Goal: Find specific page/section: Find specific page/section

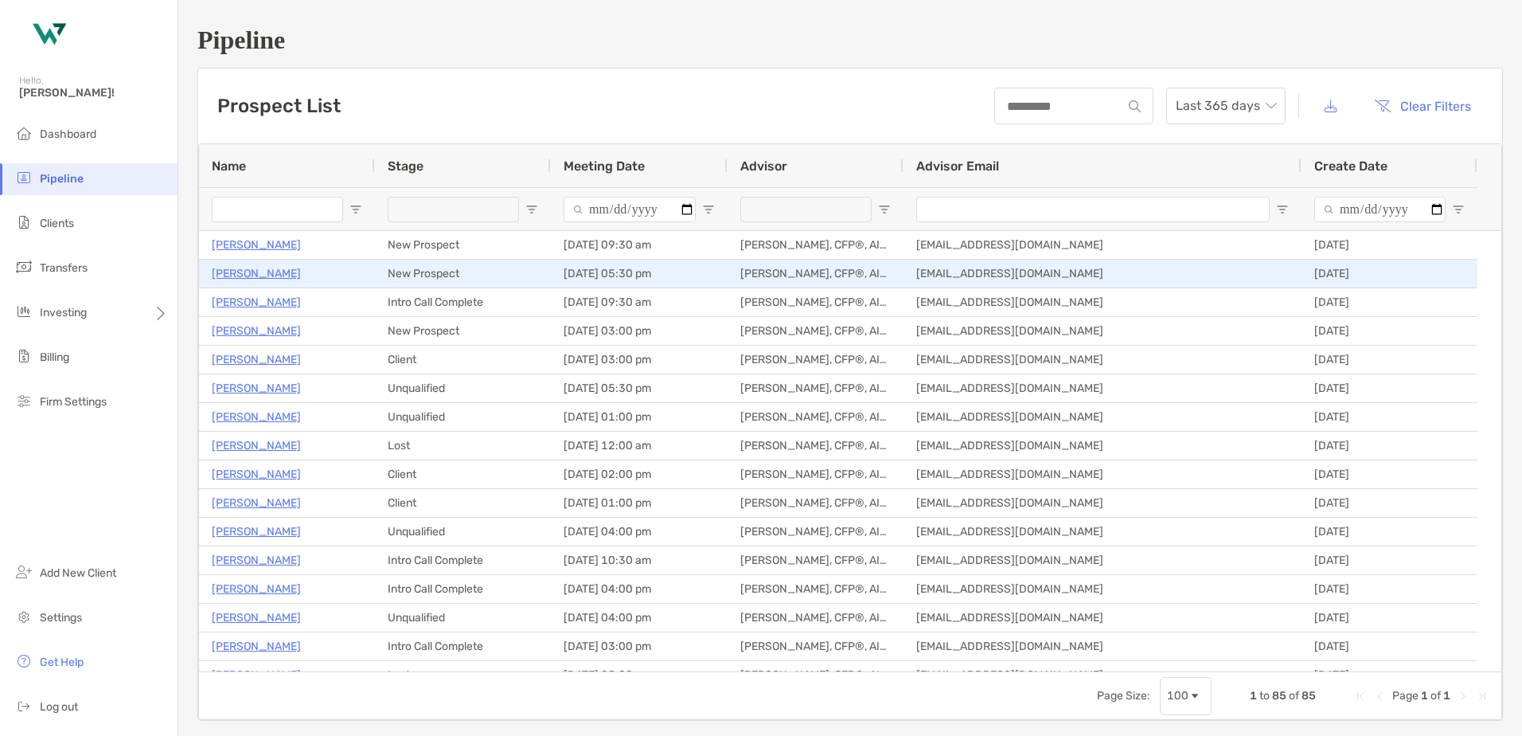
click at [252, 272] on p "[PERSON_NAME]" at bounding box center [256, 274] width 89 height 20
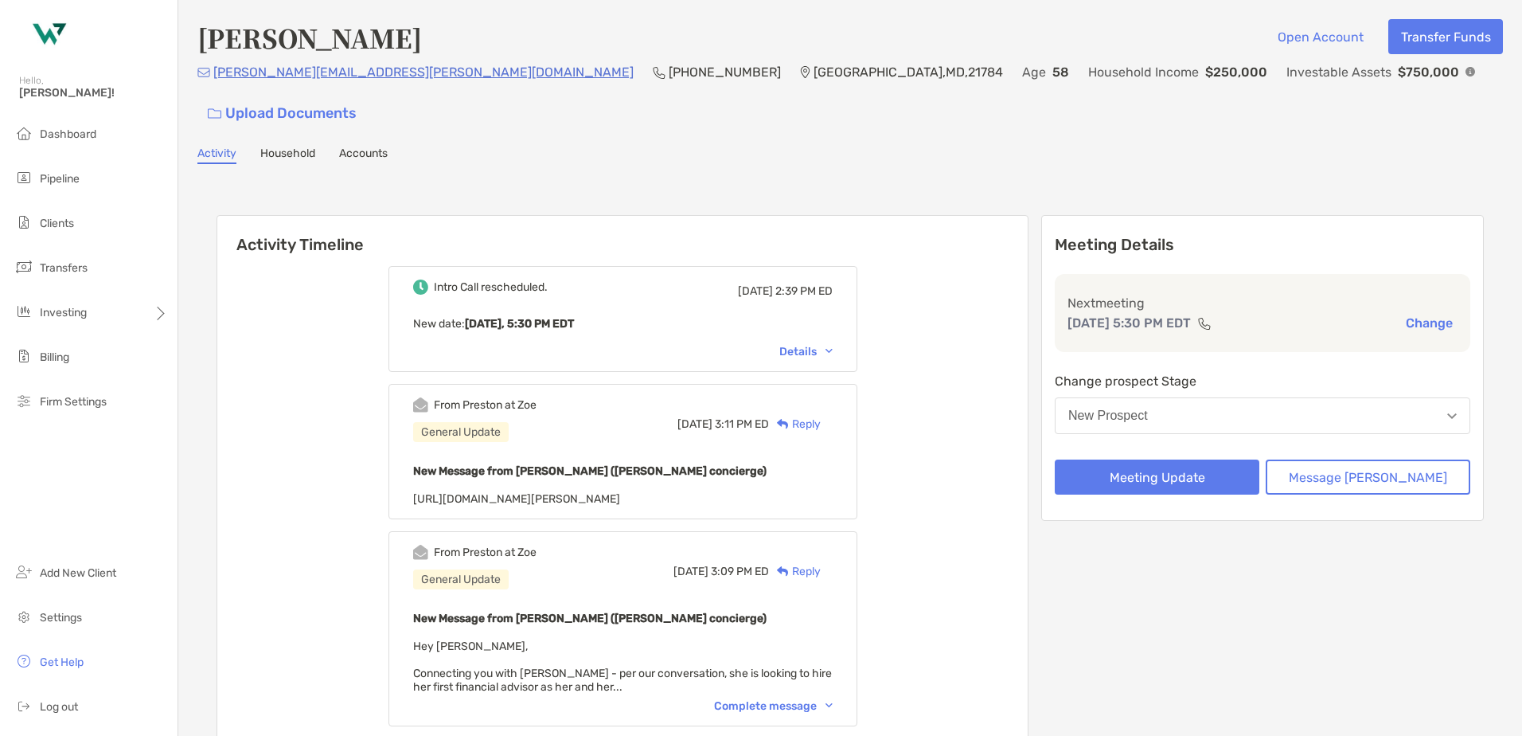
drag, startPoint x: 822, startPoint y: 153, endPoint x: 727, endPoint y: 150, distance: 94.8
click at [727, 180] on div "Activity Timeline Intro Call rescheduled. Wed, Oct 1 2:39 PM ED New date : Toda…" at bounding box center [850, 587] width 1306 height 814
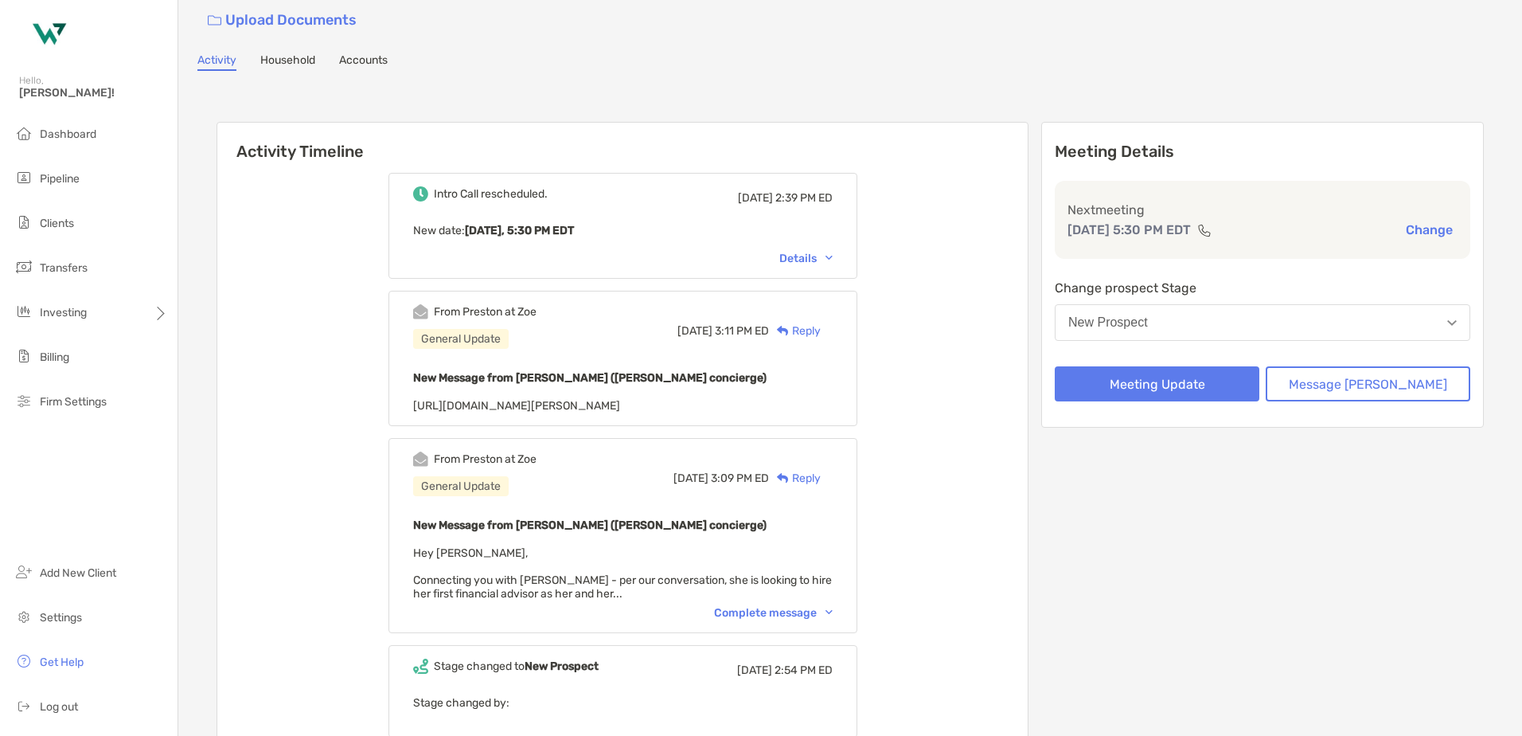
scroll to position [239, 0]
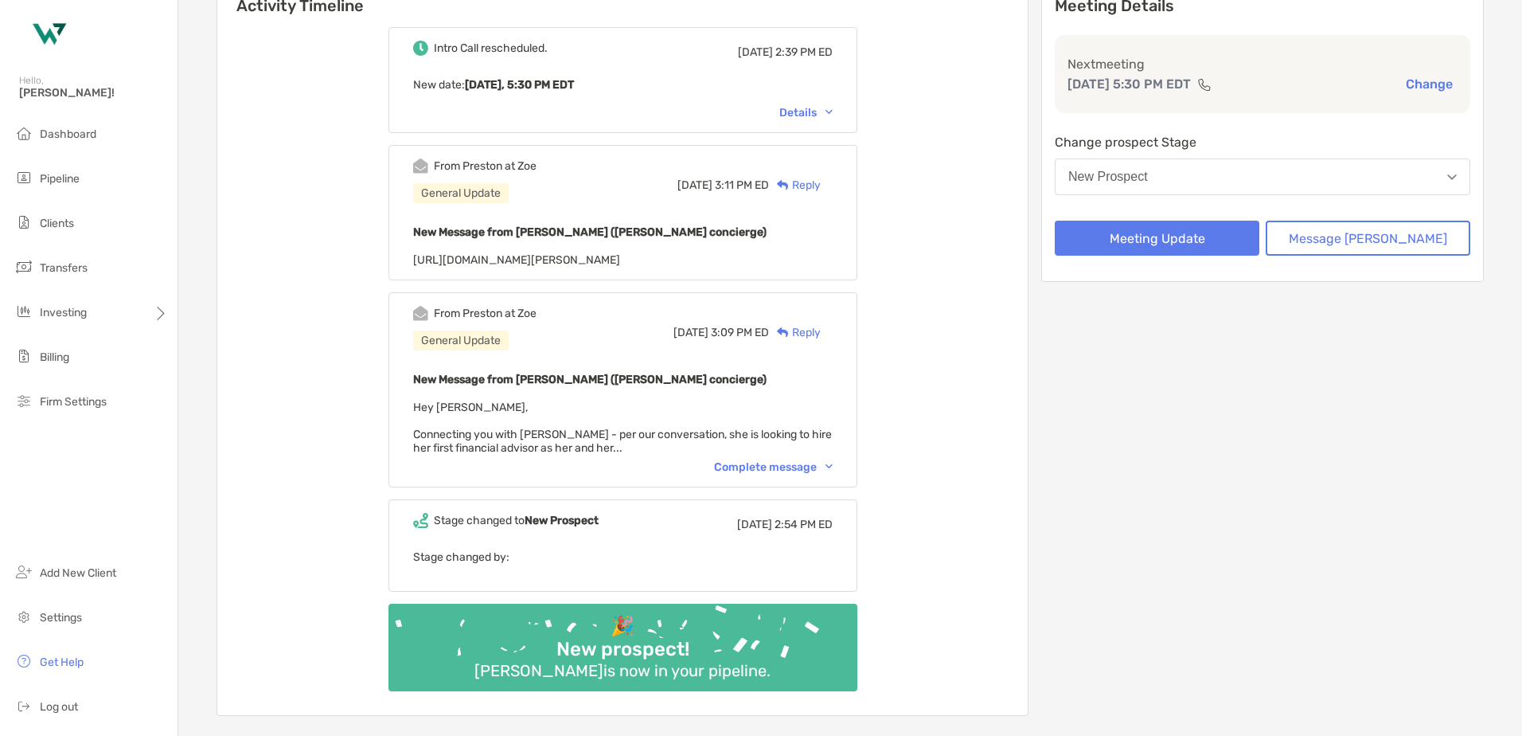
click at [783, 460] on div "Complete message" at bounding box center [773, 467] width 119 height 14
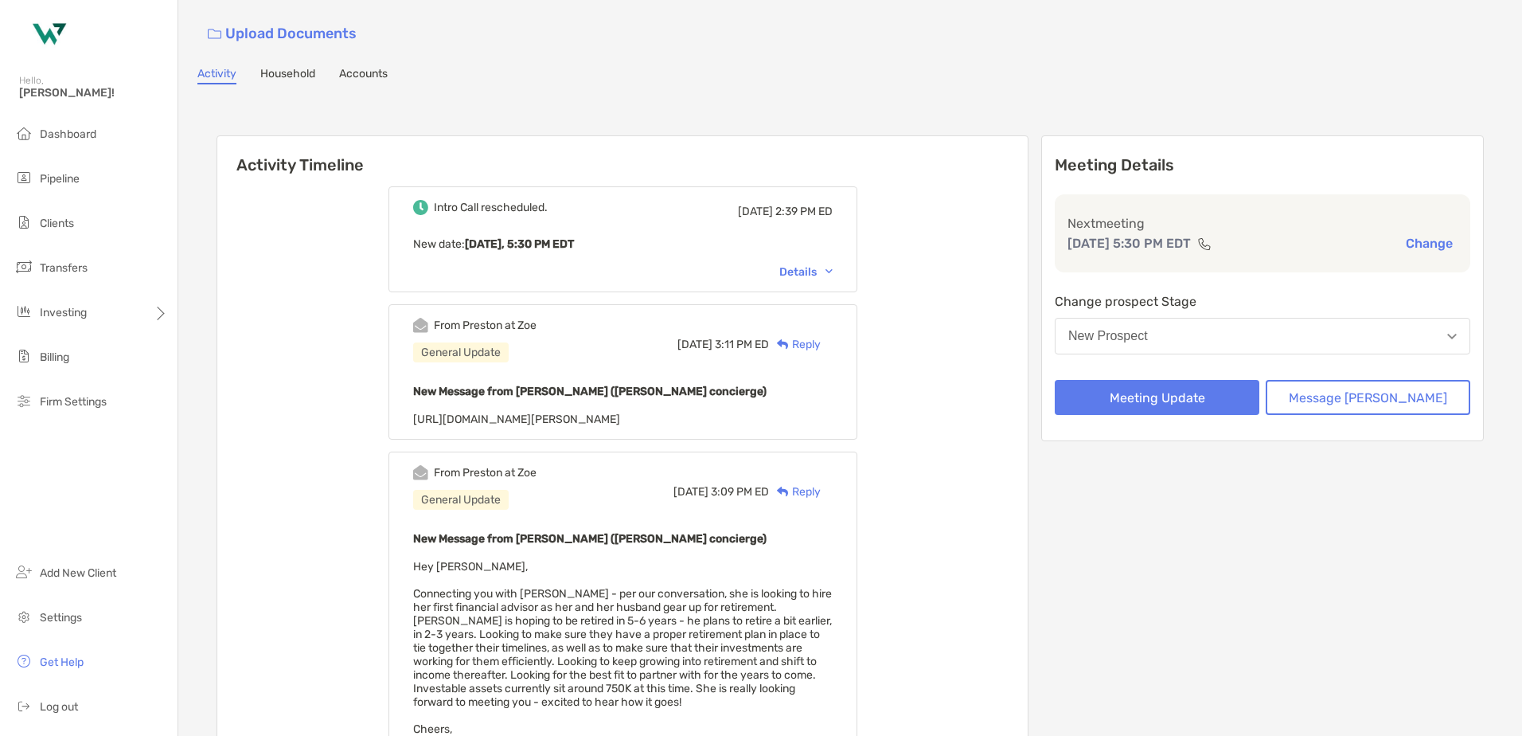
scroll to position [0, 0]
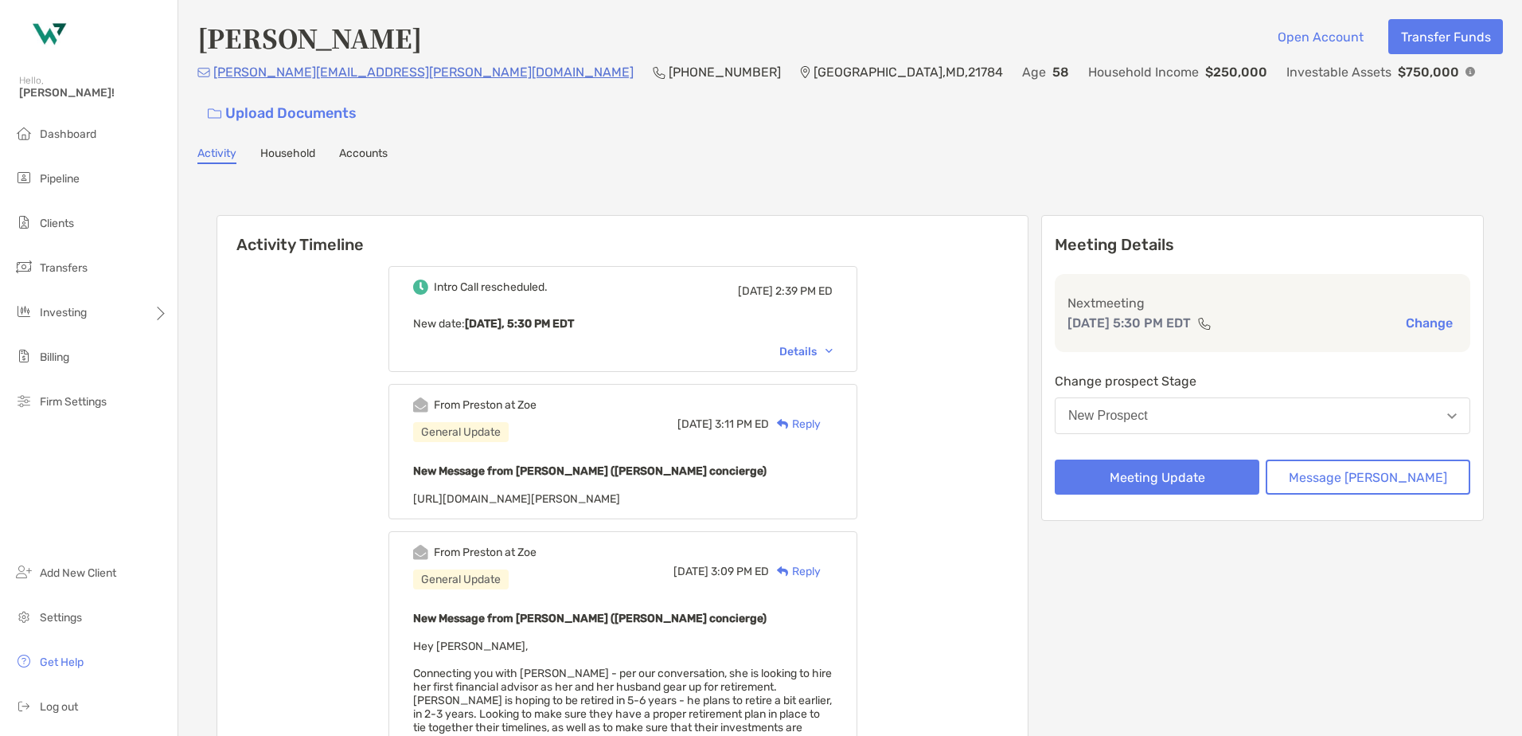
click at [620, 492] on span "https://www.linkedin.com/in/julie-fink-245208121/" at bounding box center [516, 499] width 207 height 14
drag, startPoint x: 713, startPoint y: 466, endPoint x: 437, endPoint y: 466, distance: 276.3
click at [437, 466] on div "From Preston at Zoe General Update Mon, Sep 29 3:11 PM ED Reply New Message fro…" at bounding box center [623, 451] width 469 height 135
copy span "https://www.linkedin.com/in/julie-fink-245208121/"
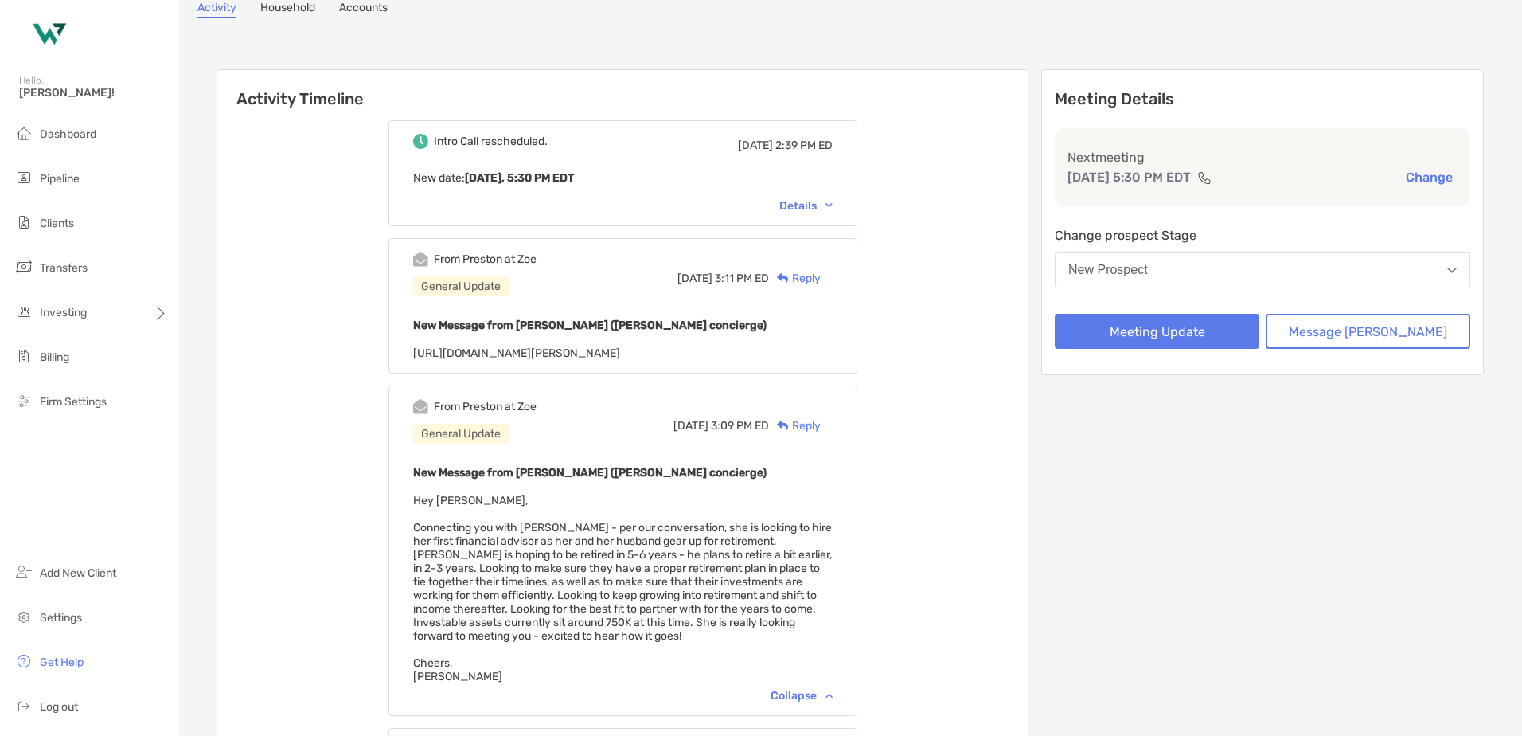
scroll to position [159, 0]
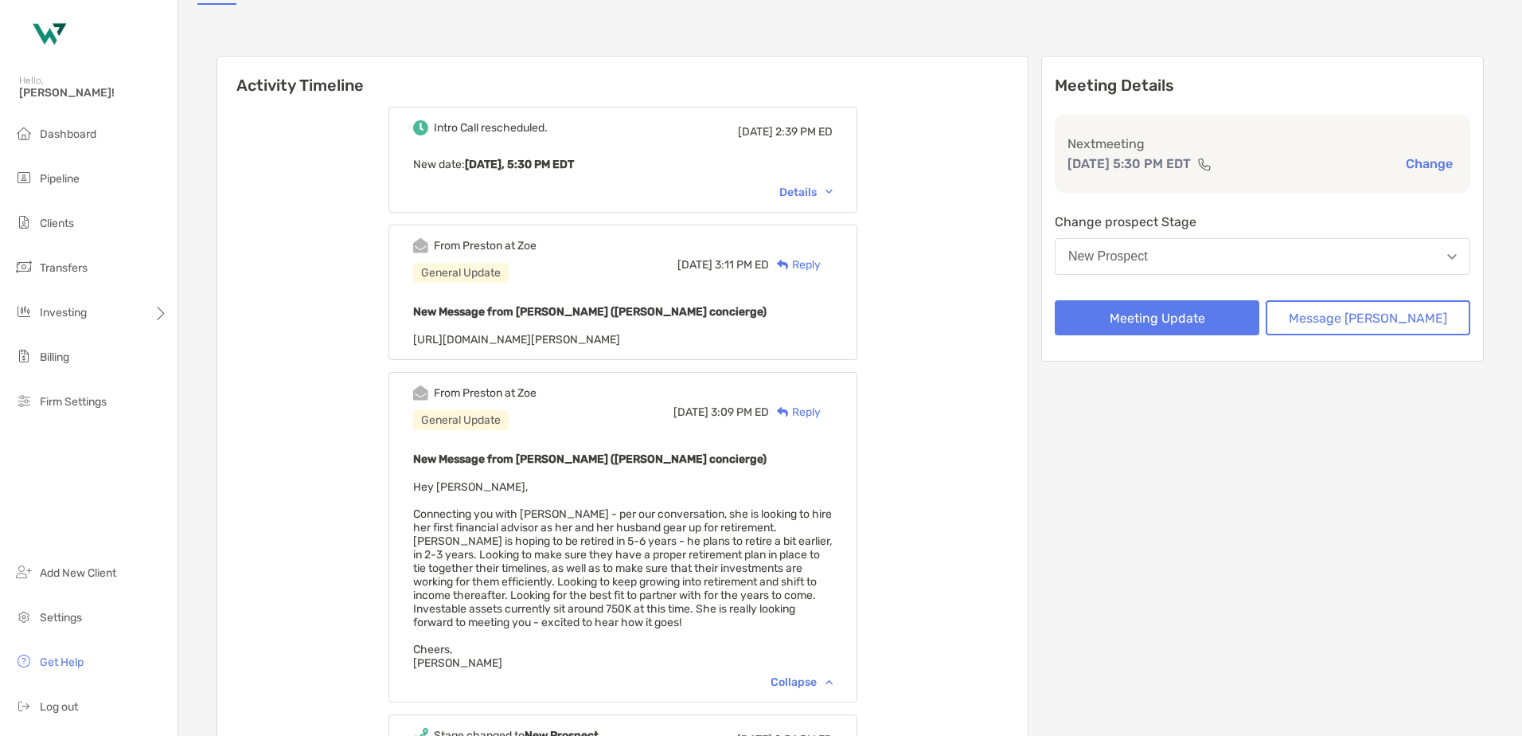
click at [713, 304] on div "New Message from Preston Buhrmaster (Zoe concierge) https://www.linkedin.com/in…" at bounding box center [623, 324] width 420 height 45
drag, startPoint x: 713, startPoint y: 304, endPoint x: 452, endPoint y: 323, distance: 261.9
click at [452, 323] on div "From Preston at Zoe General Update Mon, Sep 29 3:11 PM ED Reply New Message fro…" at bounding box center [623, 292] width 469 height 135
